Goal: Task Accomplishment & Management: Use online tool/utility

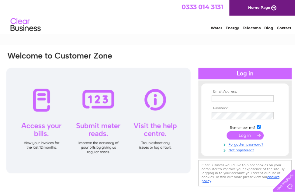
click at [275, 100] on input "text" at bounding box center [245, 99] width 63 height 7
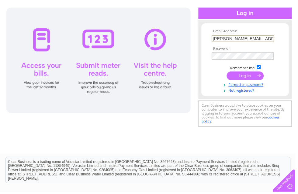
scroll to position [59, 0]
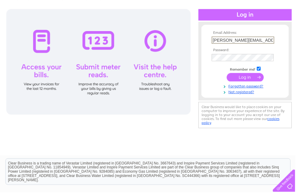
type input "[PERSON_NAME][EMAIL_ADDRESS][PERSON_NAME][DOMAIN_NAME]"
click at [247, 81] on input "submit" at bounding box center [247, 78] width 37 height 9
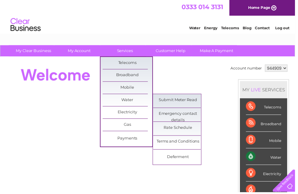
click at [189, 103] on link "Submit Meter Read" at bounding box center [180, 101] width 50 height 12
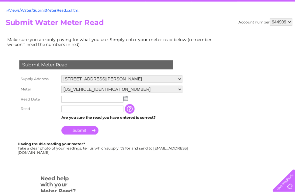
scroll to position [55, 0]
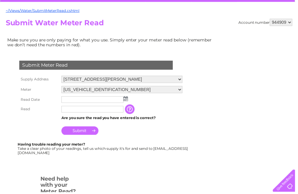
click at [128, 102] on img at bounding box center [127, 99] width 5 height 5
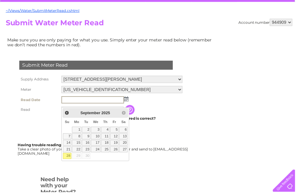
click at [67, 159] on link "28" at bounding box center [68, 157] width 9 height 6
type input "2025/09/28"
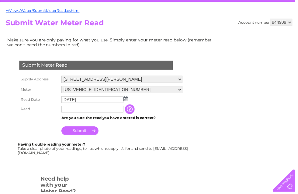
click at [108, 113] on input "text" at bounding box center [93, 110] width 63 height 7
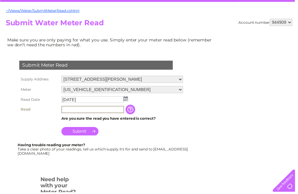
scroll to position [123, 0]
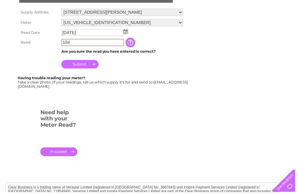
type input "104"
click at [85, 69] on input "Submit" at bounding box center [80, 64] width 37 height 9
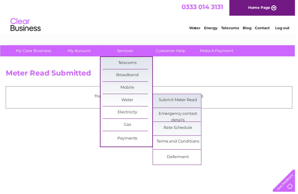
click at [197, 103] on link "Submit Meter Read" at bounding box center [180, 101] width 50 height 12
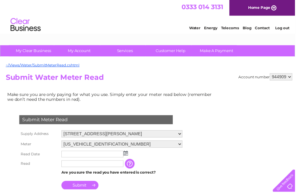
click at [294, 79] on select "944909 944910 944911 944913" at bounding box center [283, 77] width 23 height 7
select select "944910"
click at [128, 157] on img at bounding box center [127, 154] width 5 height 5
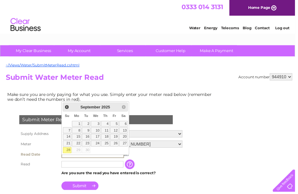
click at [67, 153] on link "28" at bounding box center [68, 151] width 9 height 6
type input "[DATE]"
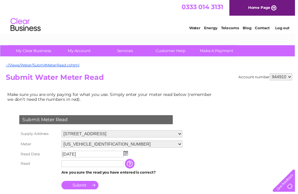
click at [117, 168] on input "text" at bounding box center [93, 165] width 63 height 7
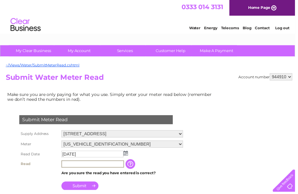
scroll to position [132, 0]
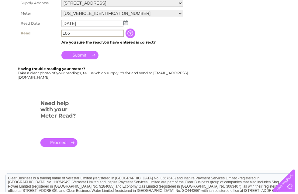
type input "106"
click at [85, 61] on td "Submit" at bounding box center [123, 54] width 126 height 15
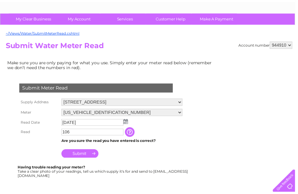
scroll to position [32, 0]
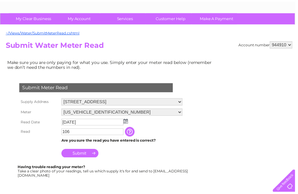
click at [84, 159] on input "Submit" at bounding box center [80, 154] width 37 height 9
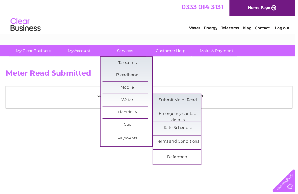
click at [195, 101] on link "Submit Meter Read" at bounding box center [180, 101] width 50 height 12
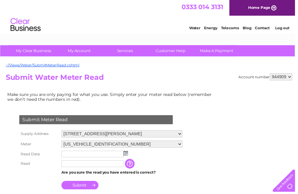
click at [294, 79] on select "944909 944910 944911 944913" at bounding box center [283, 77] width 23 height 7
select select "944911"
click at [127, 157] on img at bounding box center [127, 154] width 5 height 5
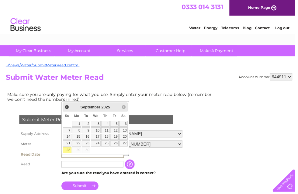
click at [68, 151] on link "28" at bounding box center [68, 151] width 9 height 6
type input "2025/09/28"
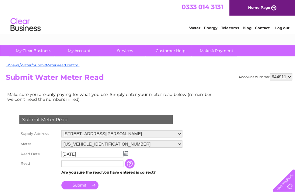
click at [115, 168] on input "text" at bounding box center [93, 165] width 63 height 7
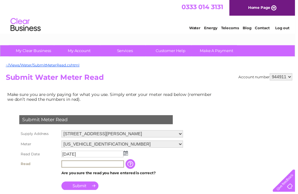
scroll to position [132, 0]
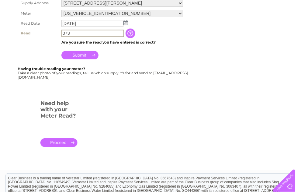
type input "073"
click at [80, 60] on input "Submit" at bounding box center [80, 55] width 37 height 9
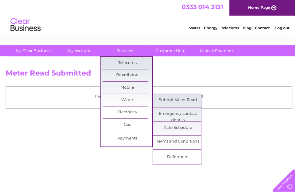
click at [195, 101] on link "Submit Meter Read" at bounding box center [180, 101] width 50 height 12
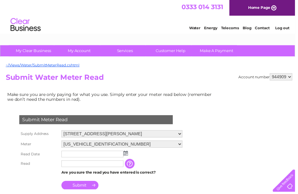
click at [293, 80] on select "944909 944910 944911 944913" at bounding box center [283, 77] width 23 height 7
select select "944913"
click at [128, 157] on img at bounding box center [127, 154] width 5 height 5
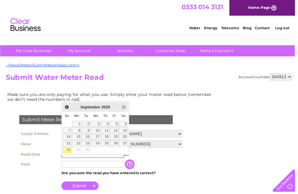
click at [66, 152] on link "28" at bounding box center [68, 151] width 9 height 6
type input "2025/09/28"
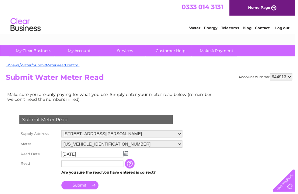
click at [100, 168] on input "text" at bounding box center [93, 165] width 63 height 7
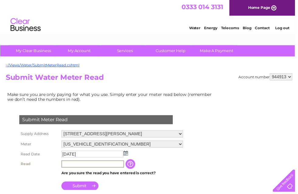
scroll to position [132, 0]
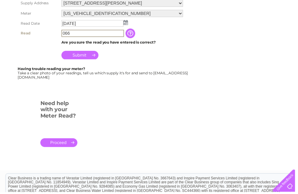
type input "066"
click at [86, 60] on input "Submit" at bounding box center [80, 55] width 37 height 9
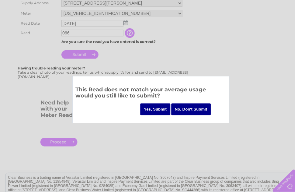
click at [154, 107] on input "Yes, Submit" at bounding box center [157, 110] width 30 height 12
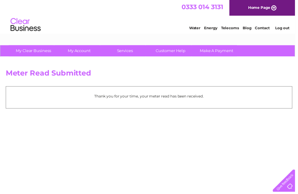
click at [288, 29] on link "Log out" at bounding box center [285, 28] width 14 height 5
